Goal: Find specific page/section: Find specific page/section

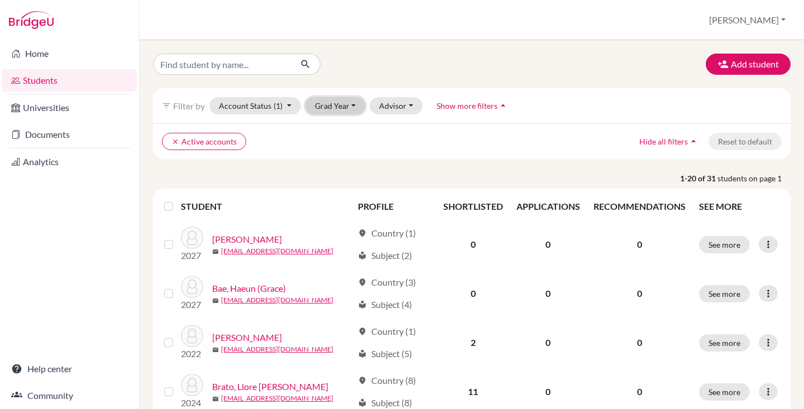
click at [345, 108] on button "Grad Year" at bounding box center [336, 105] width 60 height 17
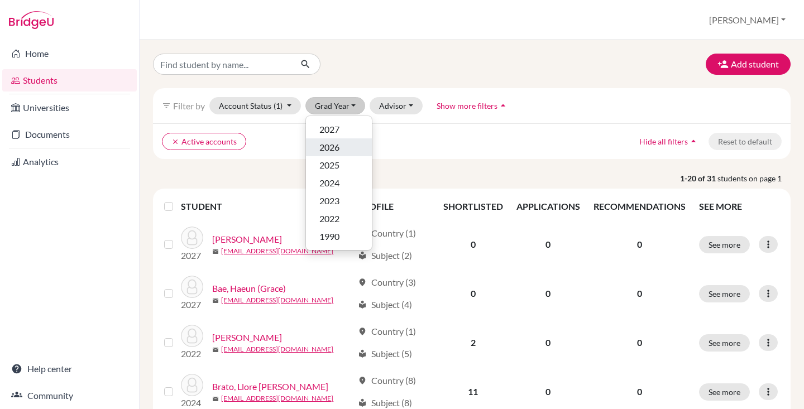
click at [344, 152] on div "2026" at bounding box center [338, 147] width 39 height 13
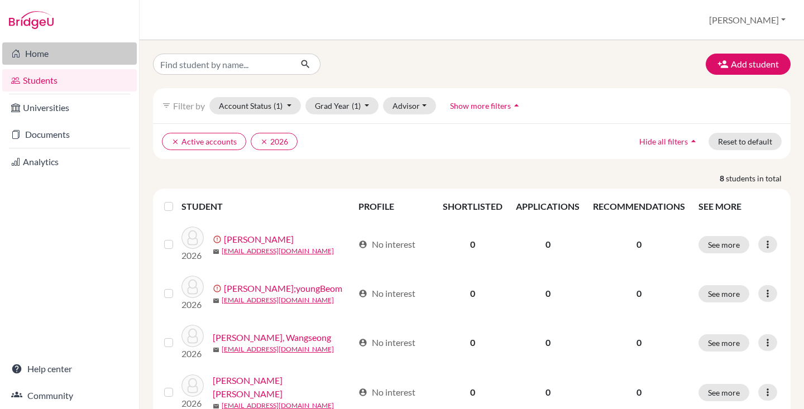
click at [53, 52] on link "Home" at bounding box center [69, 53] width 135 height 22
